Goal: Information Seeking & Learning: Find specific fact

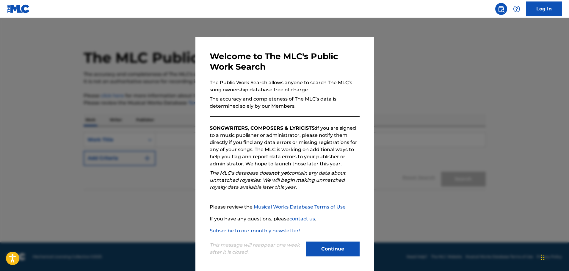
click at [333, 249] on button "Continue" at bounding box center [333, 248] width 54 height 15
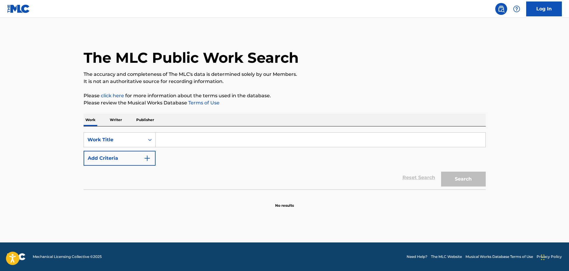
click at [181, 141] on input "Search Form" at bounding box center [320, 140] width 330 height 14
paste input "WELCOME TO THE BLACK PARADE"
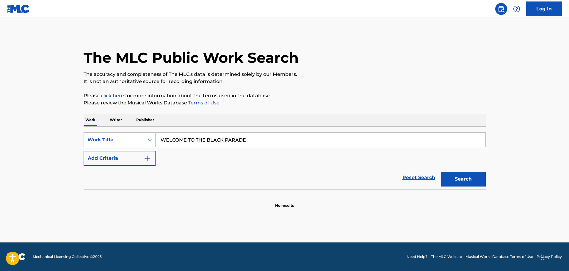
type input "WELCOME TO THE BLACK PARADE"
click at [475, 177] on button "Search" at bounding box center [463, 179] width 45 height 15
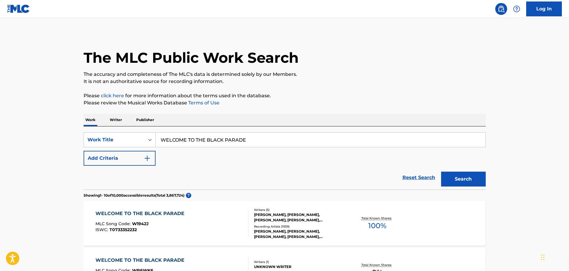
scroll to position [59, 0]
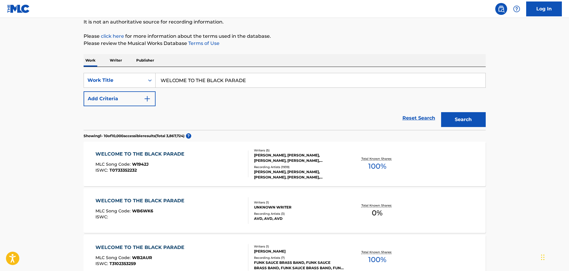
click at [167, 153] on div "WELCOME TO THE BLACK PARADE" at bounding box center [141, 153] width 92 height 7
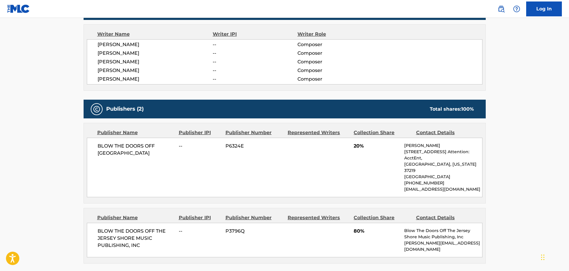
scroll to position [238, 0]
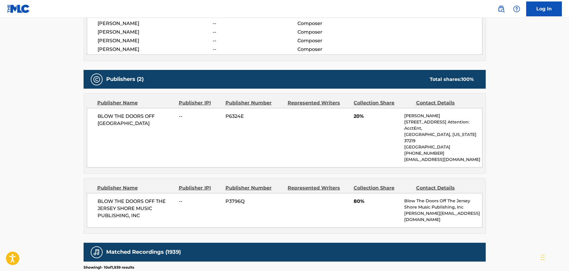
click at [147, 207] on span "BLOW THE DOORS OFF THE JERSEY SHORE MUSIC PUBLISHING, INC" at bounding box center [136, 208] width 77 height 21
drag, startPoint x: 166, startPoint y: 195, endPoint x: 101, endPoint y: 197, distance: 64.5
click at [101, 198] on span "BLOW THE DOORS OFF THE JERSEY SHORE MUSIC PUBLISHING, INC" at bounding box center [136, 208] width 77 height 21
click at [461, 201] on p "Blow The Doors Off The Jersey Shore Music Publishing, Inc" at bounding box center [443, 204] width 78 height 12
drag, startPoint x: 439, startPoint y: 201, endPoint x: 404, endPoint y: 196, distance: 35.7
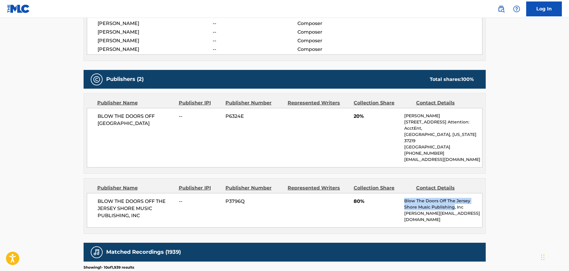
click at [404, 198] on p "Blow The Doors Off The Jersey Shore Music Publishing, Inc" at bounding box center [443, 204] width 78 height 12
copy p "Blow The Doors Off The Jersey Shore Music Publishing"
click at [528, 97] on main "< Back to public search results Copy work link WELCOME TO THE BLACK PARADE Work…" at bounding box center [284, 122] width 569 height 684
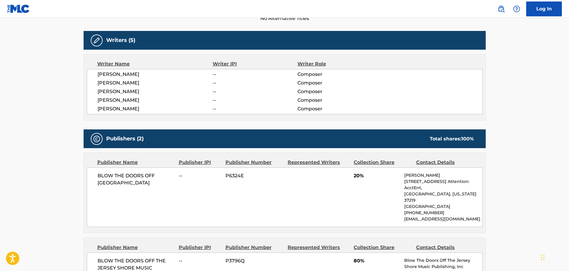
click at [511, 154] on main "< Back to public search results Copy work link WELCOME TO THE BLACK PARADE Work…" at bounding box center [284, 181] width 569 height 684
